Goal: Find specific page/section: Find specific page/section

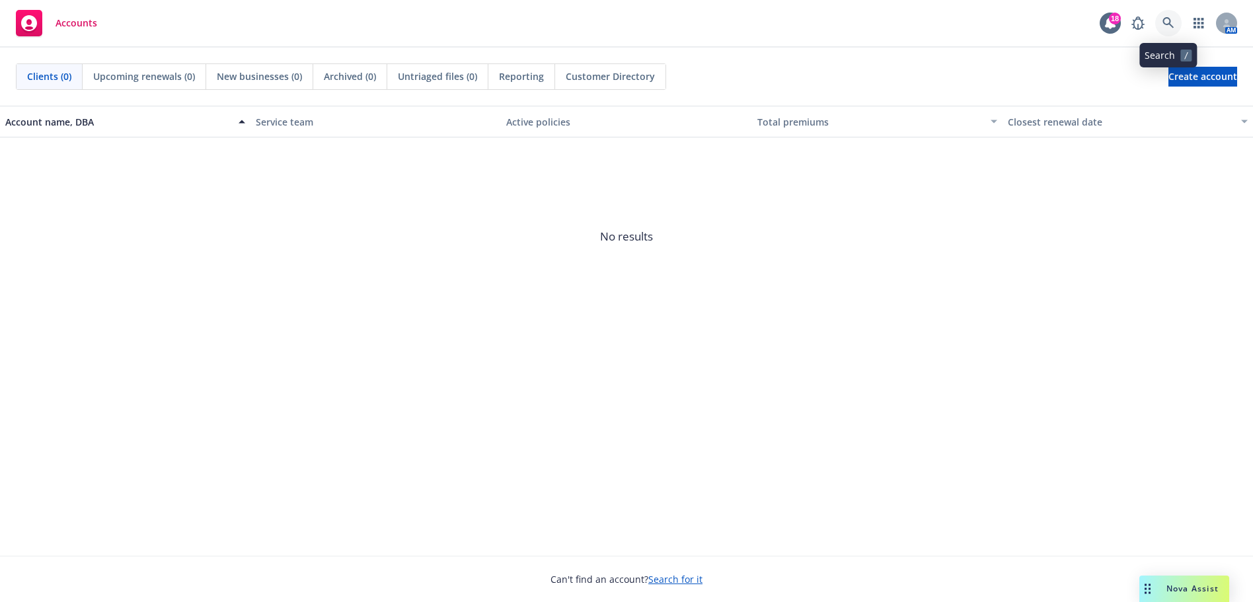
click at [1158, 19] on link at bounding box center [1168, 23] width 26 height 26
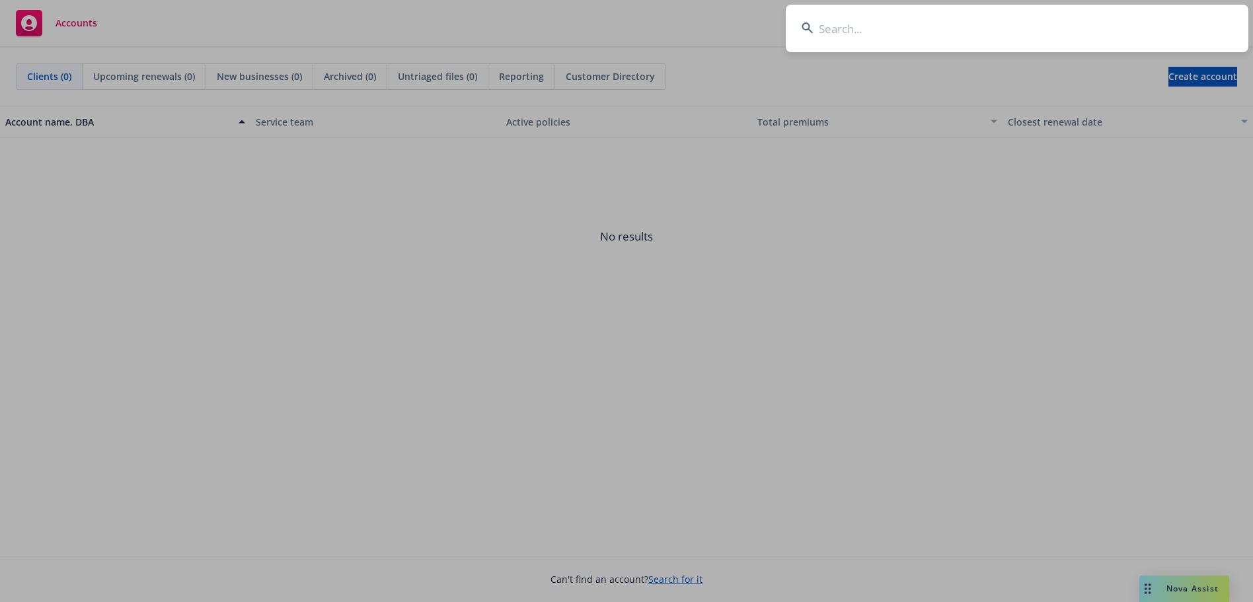
click at [916, 36] on input at bounding box center [1016, 29] width 462 height 48
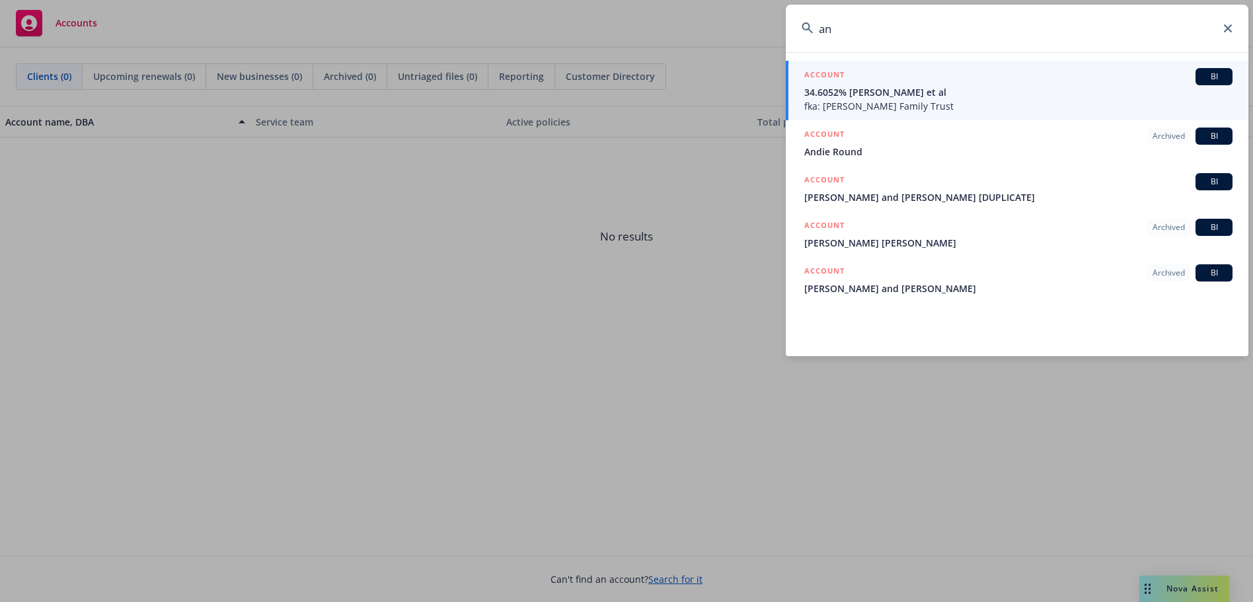
type input "a"
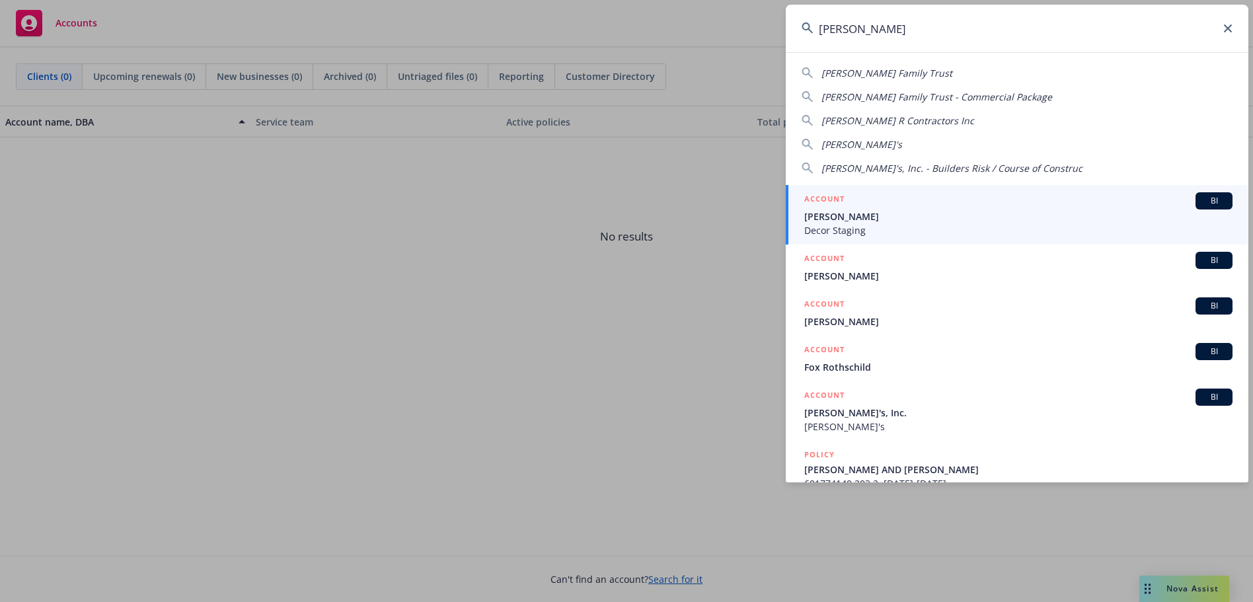
type input "[PERSON_NAME]"
